Goal: Complete application form

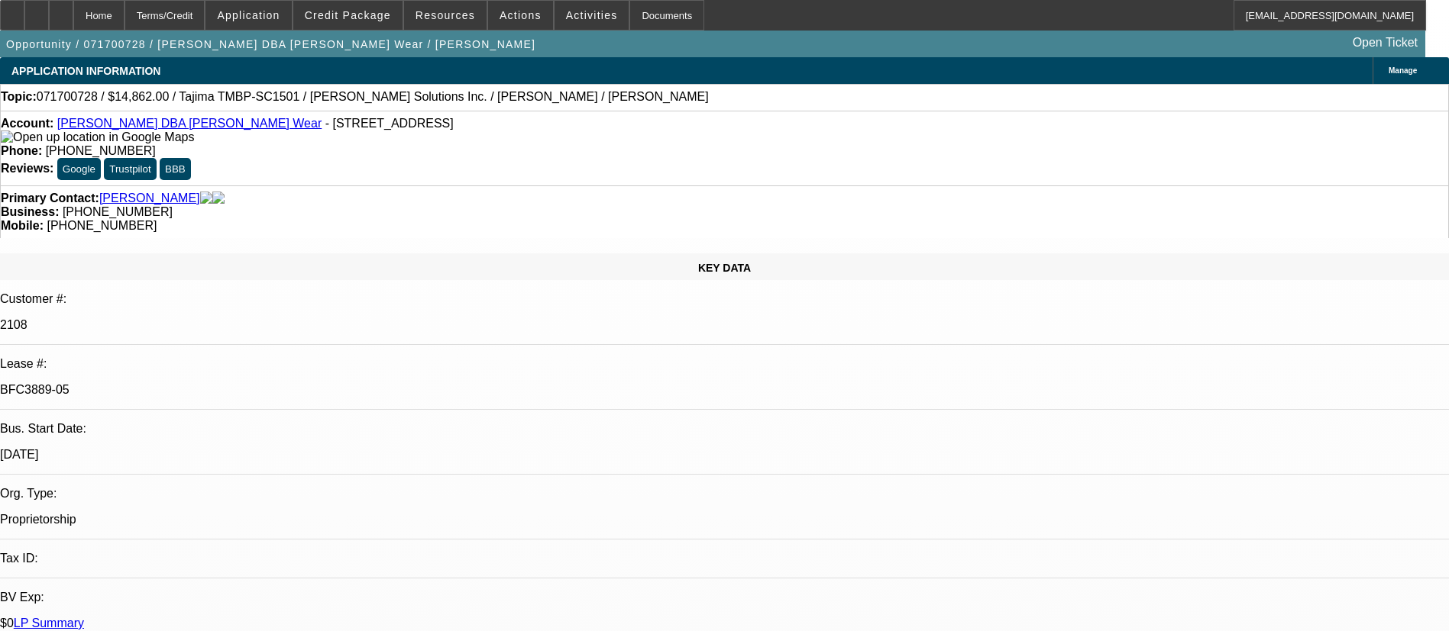
select select "0"
select select "2"
select select "0"
select select "4"
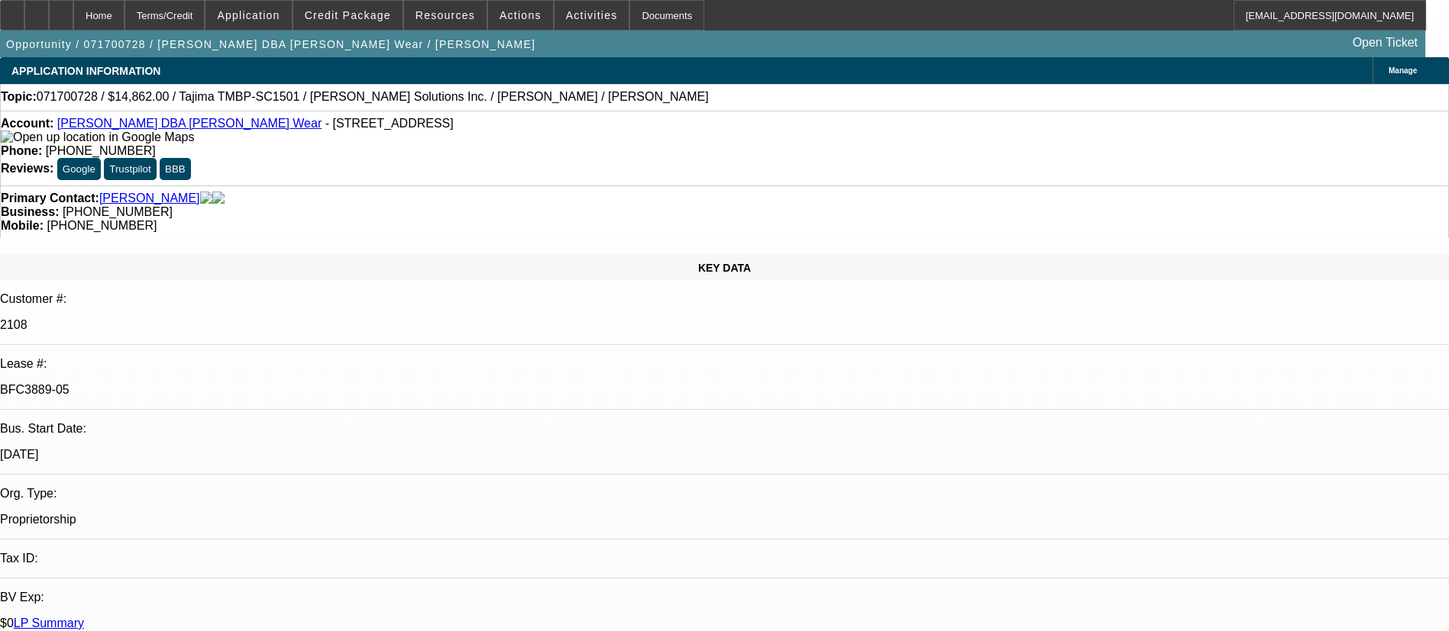
select select "0"
select select "2"
select select "0"
select select "4"
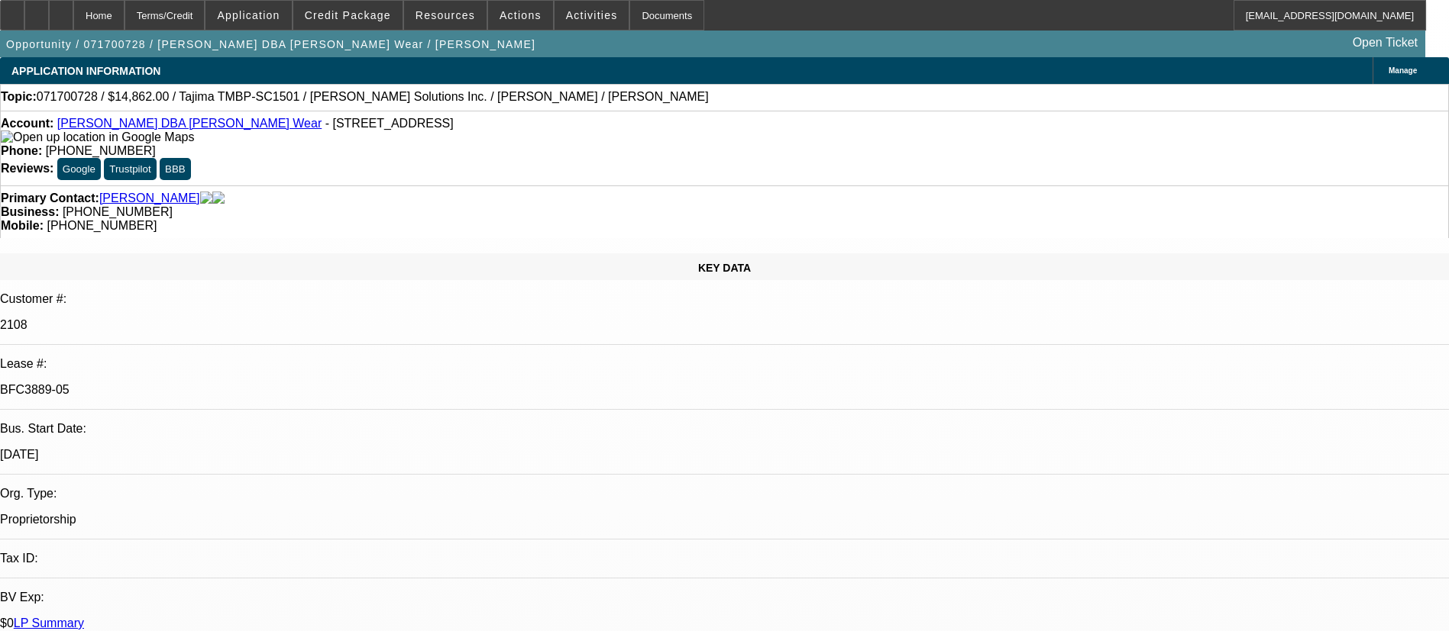
select select "0"
select select "2"
select select "0"
select select "4"
